Goal: Find specific page/section: Locate a particular part of the current website

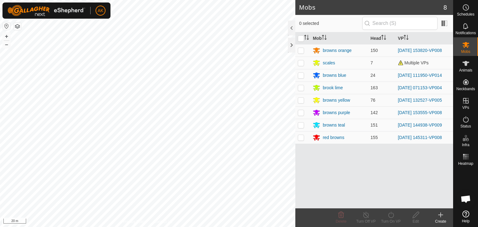
click at [17, 26] on button "button" at bounding box center [17, 26] width 7 height 7
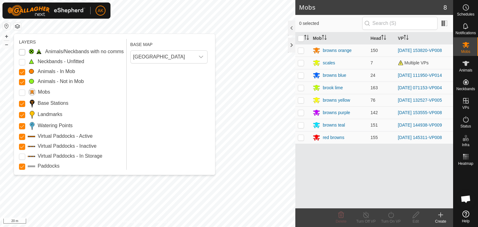
click at [22, 50] on Issue "Animals/Neckbands with no comms" at bounding box center [22, 52] width 6 height 6
click at [22, 63] on Unfitted "Neckbands - Unfitted" at bounding box center [22, 62] width 6 height 6
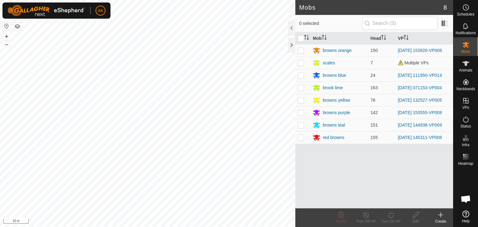
click at [16, 25] on button "button" at bounding box center [17, 26] width 7 height 7
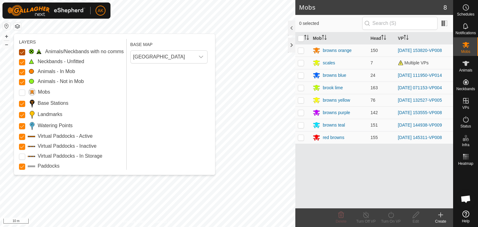
click at [20, 51] on Issue "Animals/Neckbands with no comms" at bounding box center [22, 52] width 6 height 6
click at [21, 61] on Unfitted "Neckbands - Unfitted" at bounding box center [22, 62] width 6 height 6
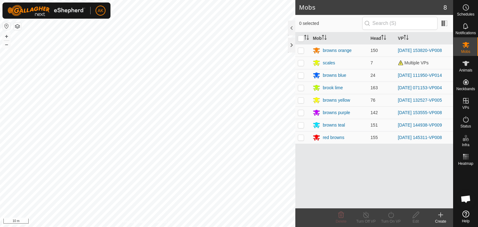
click at [16, 29] on button "button" at bounding box center [17, 26] width 7 height 7
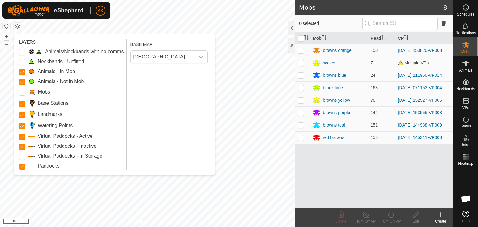
click at [21, 53] on Issue "Animals/Neckbands with no comms" at bounding box center [22, 52] width 6 height 6
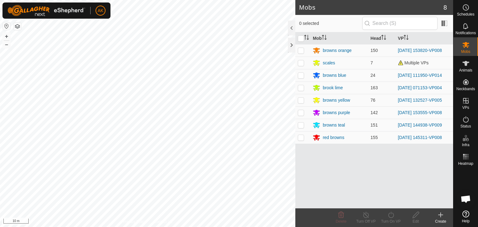
click at [19, 26] on button "button" at bounding box center [17, 26] width 7 height 7
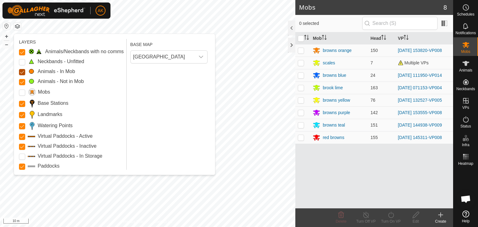
click at [22, 71] on Mob "Animals - In Mob" at bounding box center [22, 72] width 6 height 6
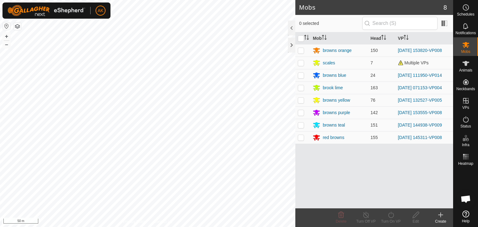
click at [19, 27] on button "button" at bounding box center [17, 26] width 7 height 7
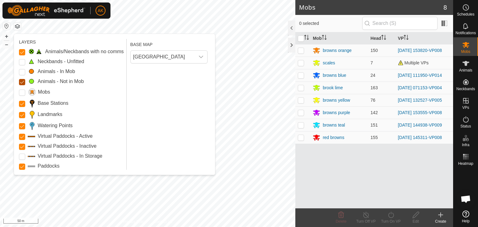
click at [21, 81] on Mob "Animals - Not in Mob" at bounding box center [22, 82] width 6 height 6
click at [21, 77] on div "Animals/Neckbands with no comms Neckbands - Unfitted Animals - In Mob Animals -…" at bounding box center [71, 109] width 105 height 122
click at [22, 72] on Mob "Animals - In Mob" at bounding box center [22, 72] width 6 height 6
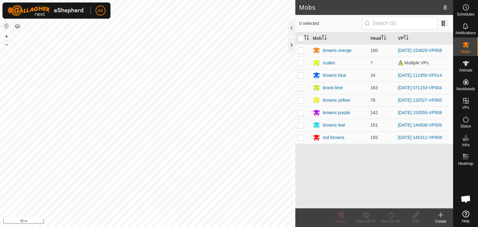
click at [20, 26] on button "button" at bounding box center [17, 26] width 7 height 7
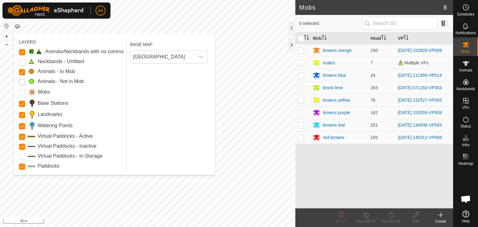
click at [21, 81] on Mob "Animals - Not in Mob" at bounding box center [22, 82] width 6 height 6
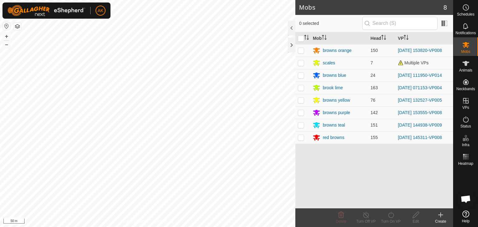
click at [20, 24] on button "button" at bounding box center [17, 26] width 7 height 7
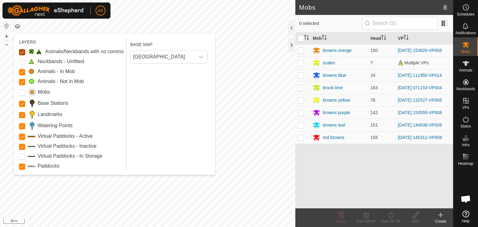
click at [21, 52] on Issue "Animals/Neckbands with no comms" at bounding box center [22, 52] width 6 height 6
click at [19, 79] on Mob "Animals - Not in Mob" at bounding box center [22, 82] width 6 height 6
click at [19, 80] on Mob "Animals - Not in Mob" at bounding box center [22, 82] width 6 height 6
